Goal: Information Seeking & Learning: Learn about a topic

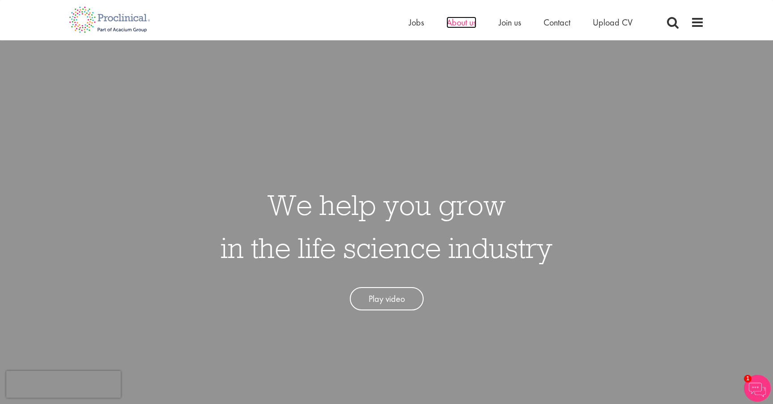
click at [472, 23] on span "About us" at bounding box center [462, 23] width 30 height 12
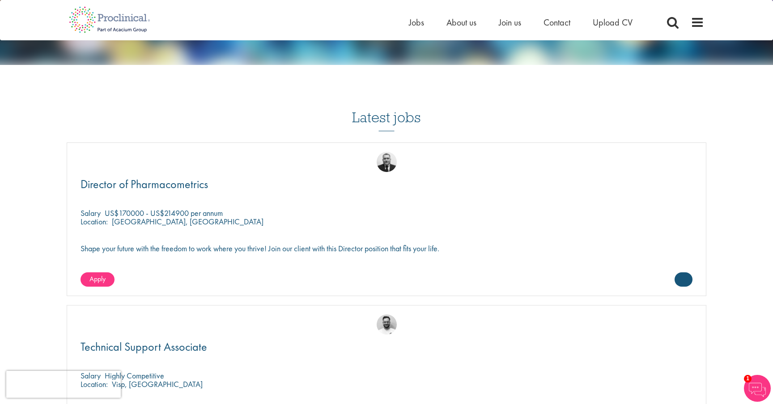
scroll to position [1405, 0]
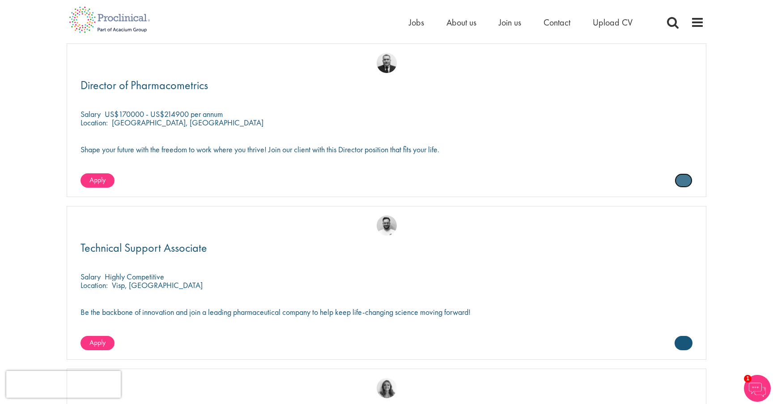
click at [683, 179] on link at bounding box center [684, 180] width 18 height 14
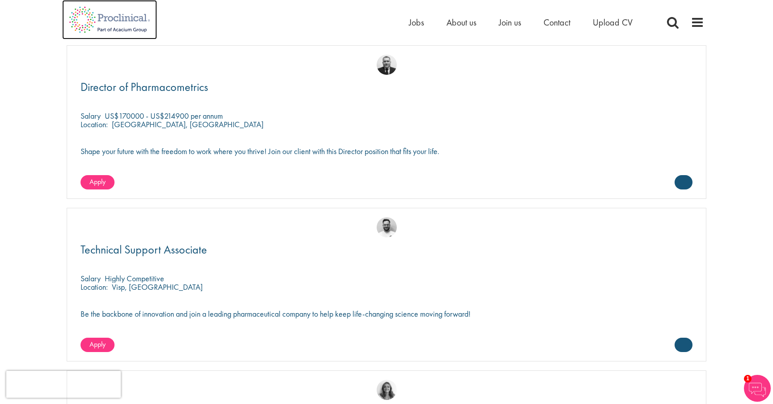
click at [105, 26] on img at bounding box center [109, 19] width 95 height 39
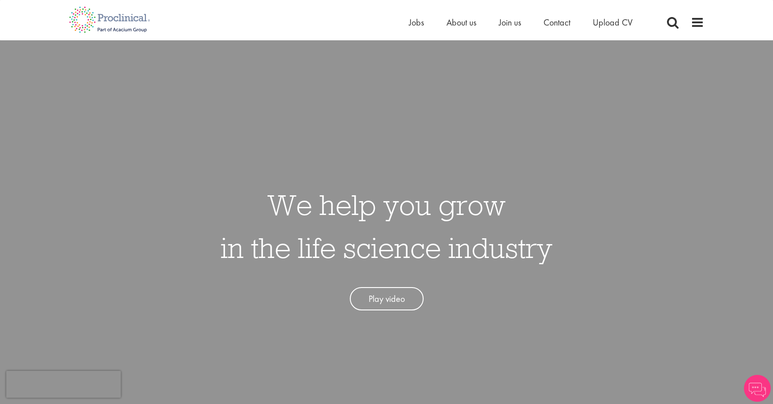
drag, startPoint x: 538, startPoint y: 150, endPoint x: 657, endPoint y: 193, distance: 126.4
click at [657, 193] on div "We help you grow in the life science industry Play video" at bounding box center [386, 242] width 787 height 404
click at [695, 26] on span at bounding box center [697, 22] width 13 height 13
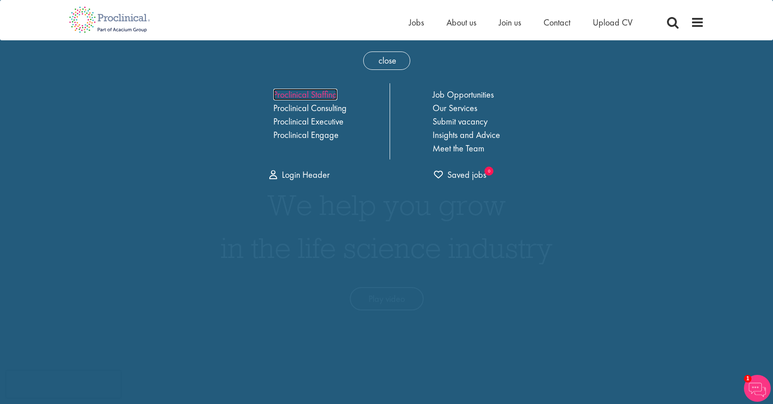
click at [302, 95] on link "Proclinical Staffing" at bounding box center [305, 95] width 64 height 12
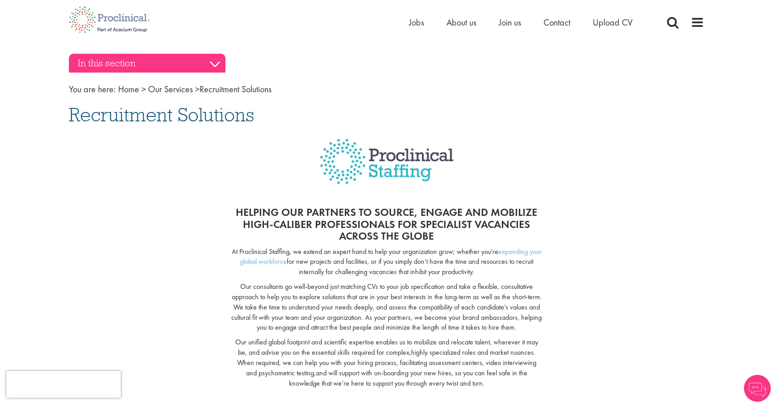
click at [175, 66] on h3 "In this section" at bounding box center [147, 63] width 157 height 19
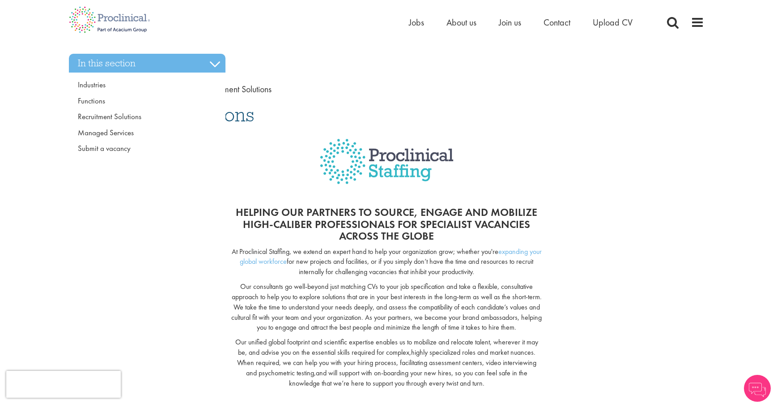
click at [694, 64] on div "In this section Industries Functions Recruitment Solutions Managed Services Sub…" at bounding box center [386, 361] width 649 height 597
click at [700, 25] on span at bounding box center [697, 22] width 13 height 13
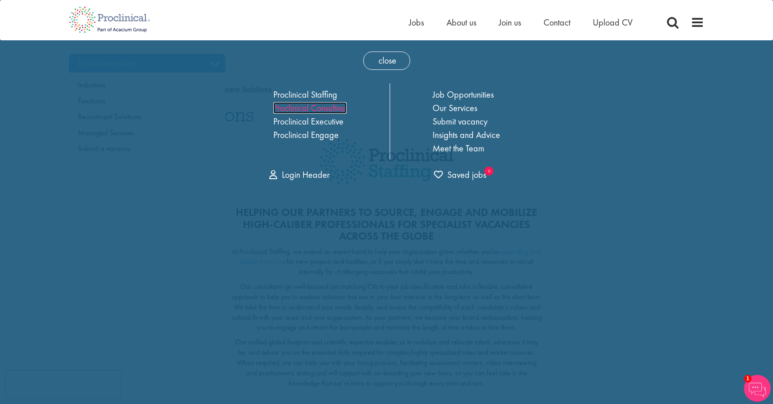
click at [320, 110] on link "Proclinical Consulting" at bounding box center [309, 108] width 73 height 12
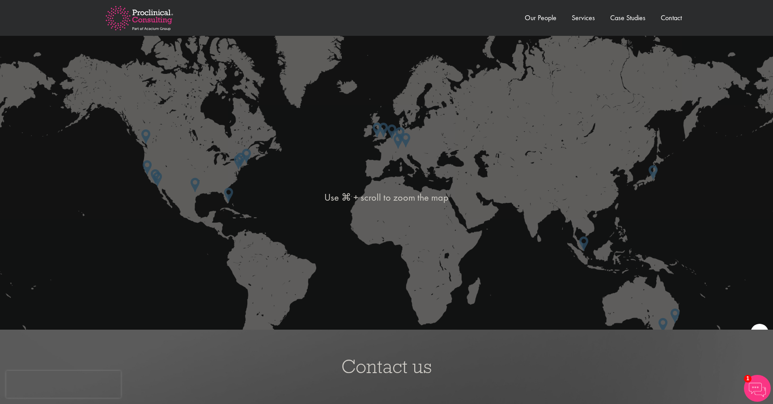
scroll to position [1581, 0]
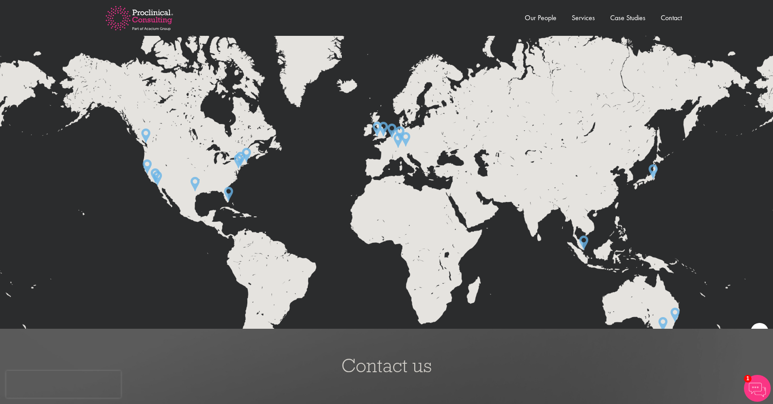
click at [587, 242] on img at bounding box center [584, 242] width 9 height 14
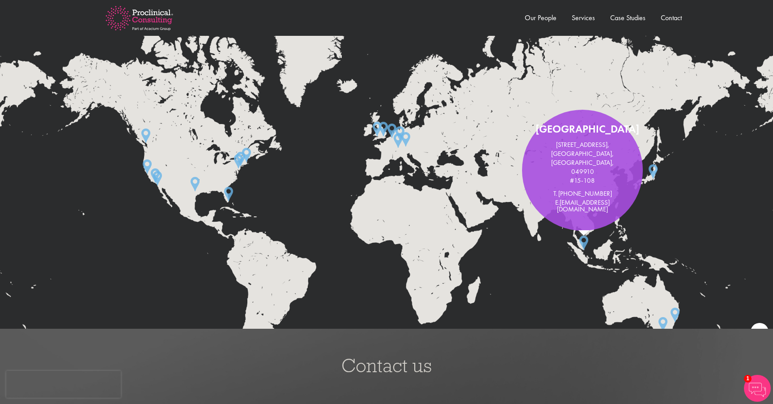
click at [655, 174] on img at bounding box center [653, 171] width 9 height 14
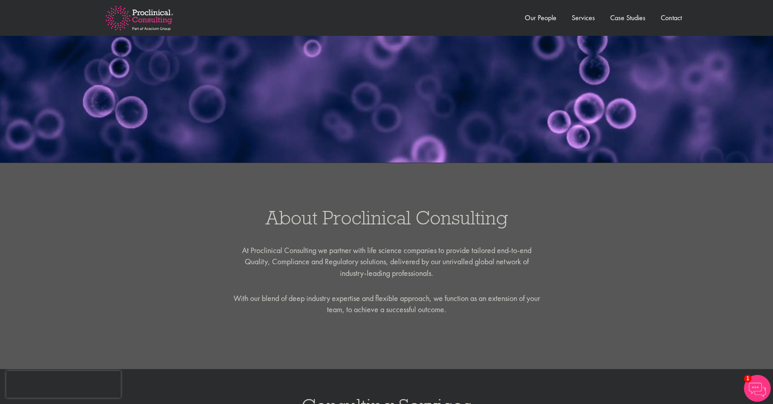
scroll to position [206, 0]
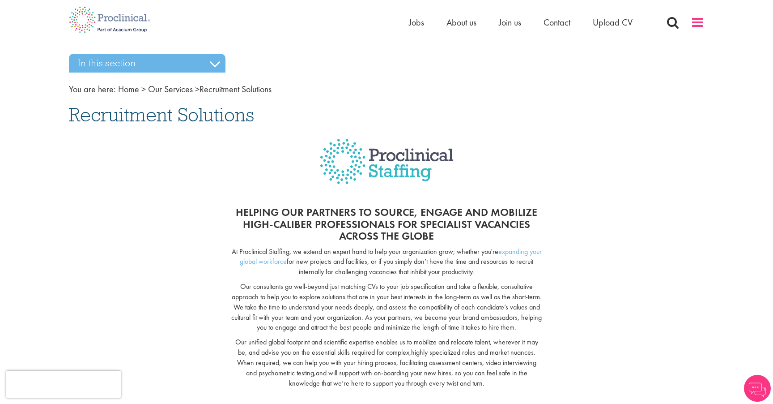
click at [703, 22] on span at bounding box center [697, 22] width 13 height 13
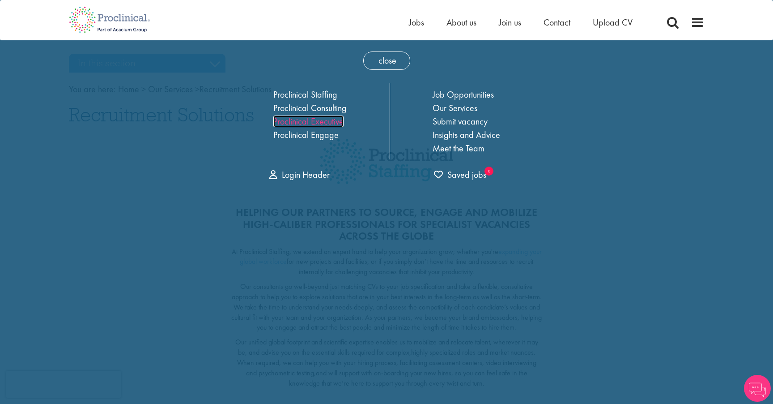
click at [310, 121] on link "Proclinical Executive" at bounding box center [308, 121] width 70 height 12
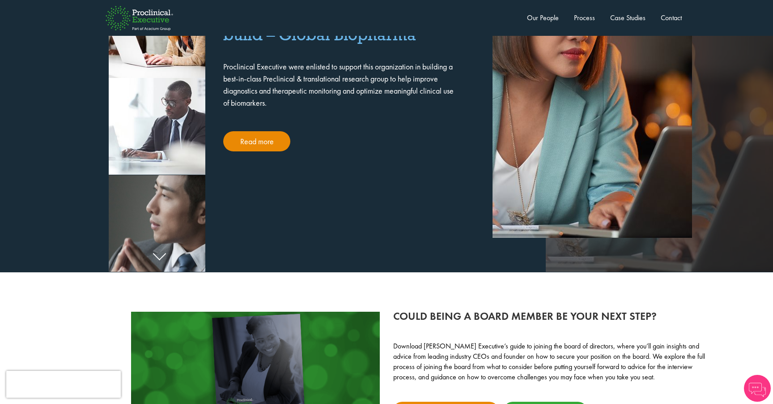
scroll to position [1875, 0]
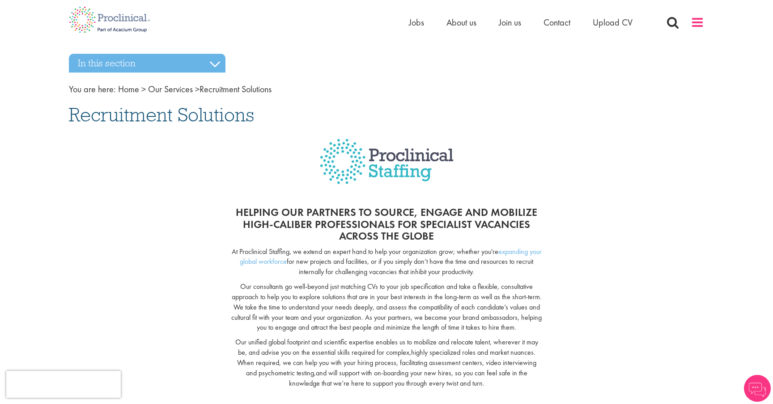
click at [701, 21] on span at bounding box center [697, 22] width 13 height 13
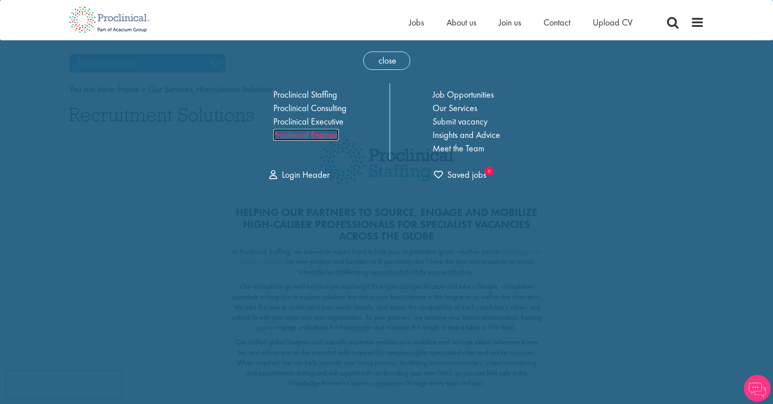
click at [309, 133] on link "Proclinical Engage" at bounding box center [305, 135] width 65 height 12
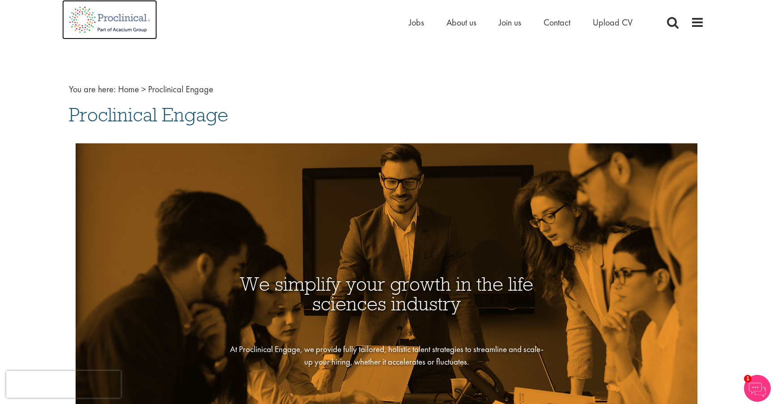
click at [86, 19] on img at bounding box center [109, 19] width 95 height 39
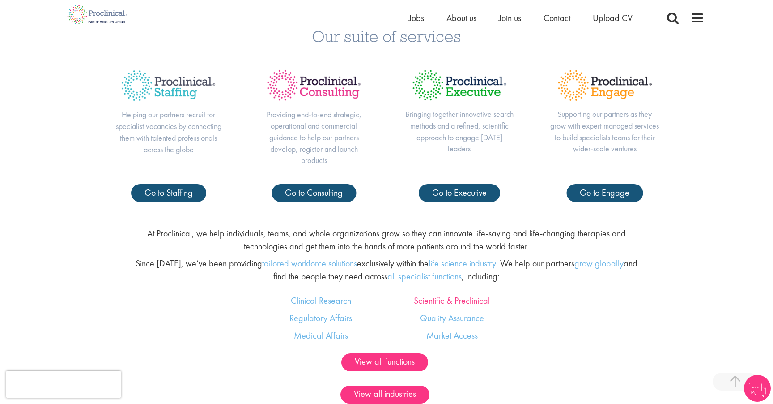
scroll to position [439, 0]
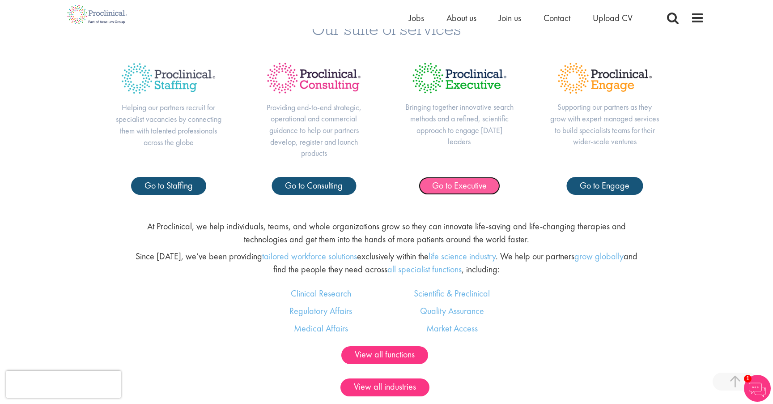
click at [477, 190] on span "Go to Executive" at bounding box center [459, 185] width 55 height 12
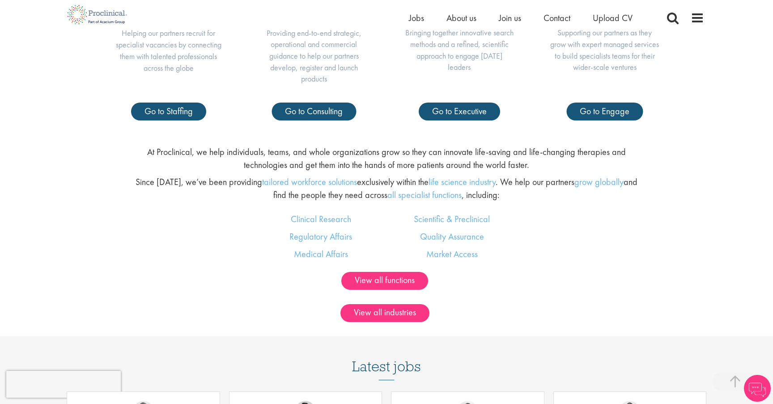
scroll to position [517, 0]
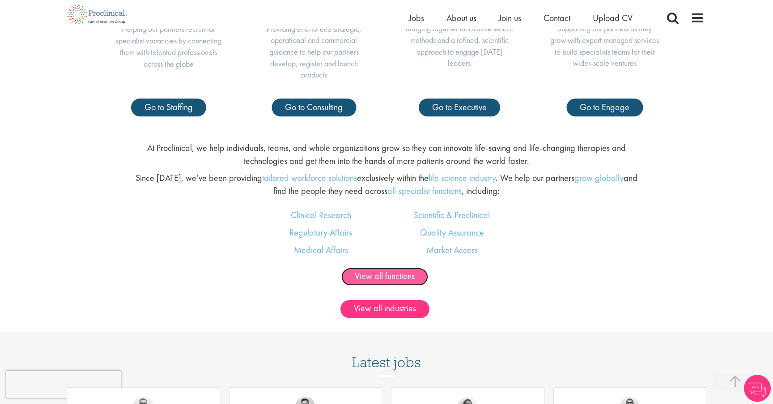
click at [379, 282] on link "View all functions" at bounding box center [385, 277] width 87 height 18
click at [385, 317] on div "View all industries" at bounding box center [386, 309] width 773 height 18
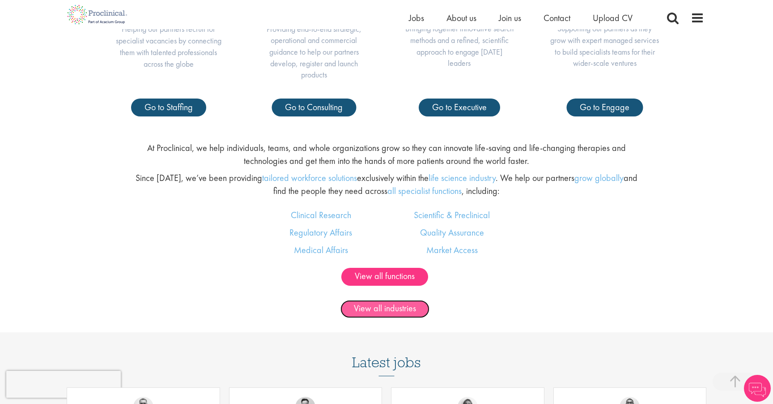
click at [385, 313] on link "View all industries" at bounding box center [385, 309] width 89 height 18
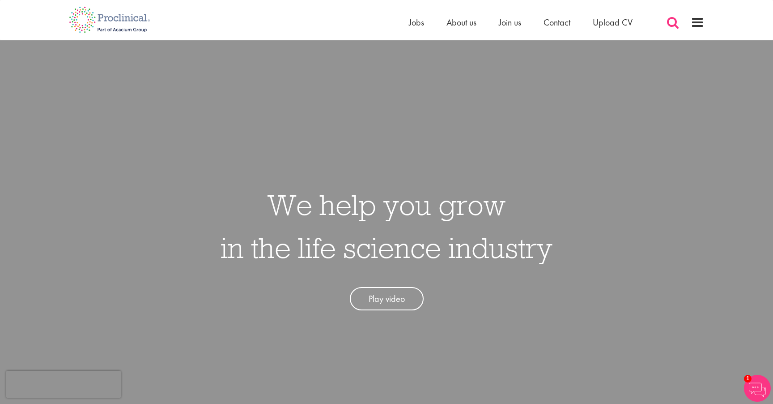
click at [673, 24] on span at bounding box center [672, 22] width 13 height 13
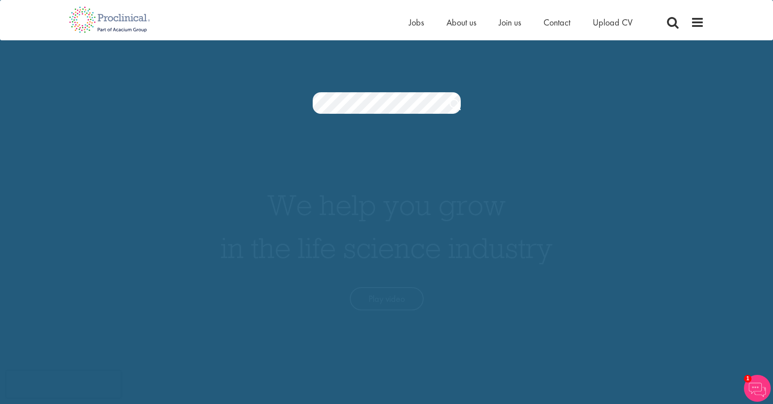
drag, startPoint x: 591, startPoint y: 213, endPoint x: 485, endPoint y: 155, distance: 120.8
click at [528, 102] on section "Jobs Search" at bounding box center [386, 102] width 773 height 21
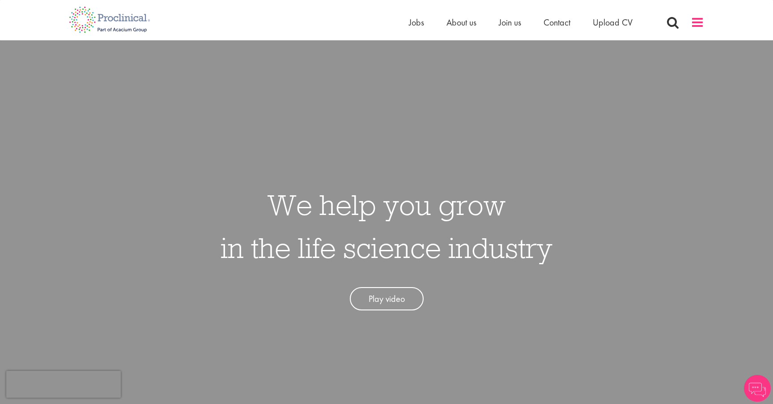
click at [693, 20] on span at bounding box center [697, 22] width 13 height 13
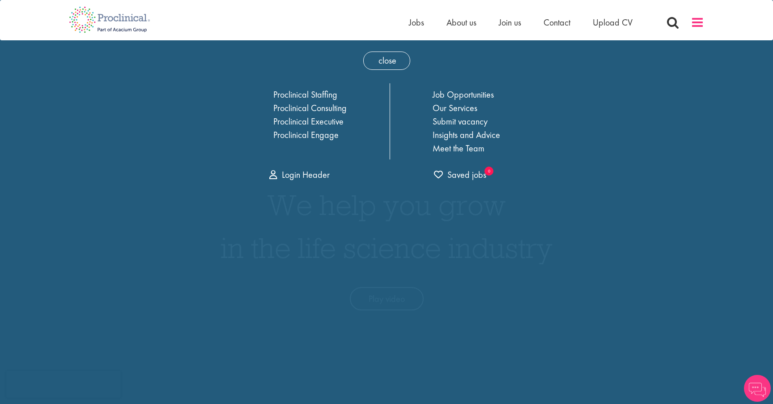
click at [693, 20] on span at bounding box center [697, 22] width 13 height 13
drag, startPoint x: 594, startPoint y: 61, endPoint x: 533, endPoint y: 69, distance: 60.9
click at [390, 58] on span "close" at bounding box center [386, 60] width 47 height 18
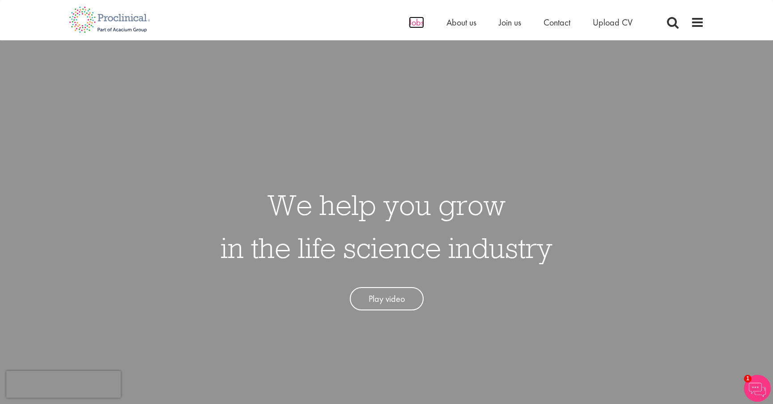
click at [411, 23] on span "Jobs" at bounding box center [416, 23] width 15 height 12
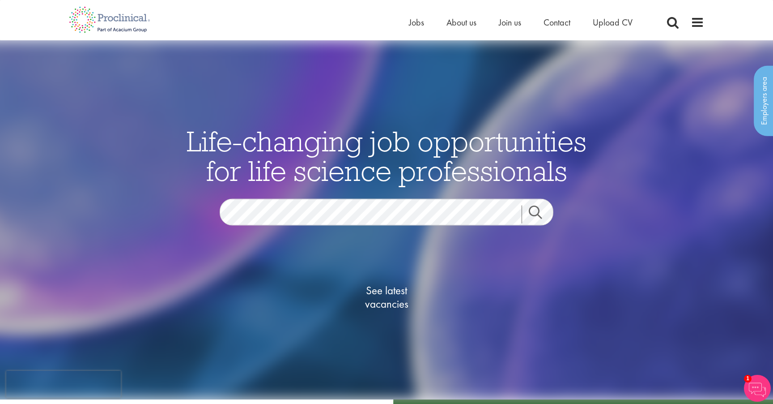
click at [545, 158] on span "Life-changing job opportunities for life science professionals" at bounding box center [387, 155] width 400 height 65
click at [635, 130] on img at bounding box center [387, 219] width 816 height 359
click at [601, 132] on h1 "Life-changing job opportunities for life science professionals" at bounding box center [387, 155] width 434 height 59
